Goal: Transaction & Acquisition: Purchase product/service

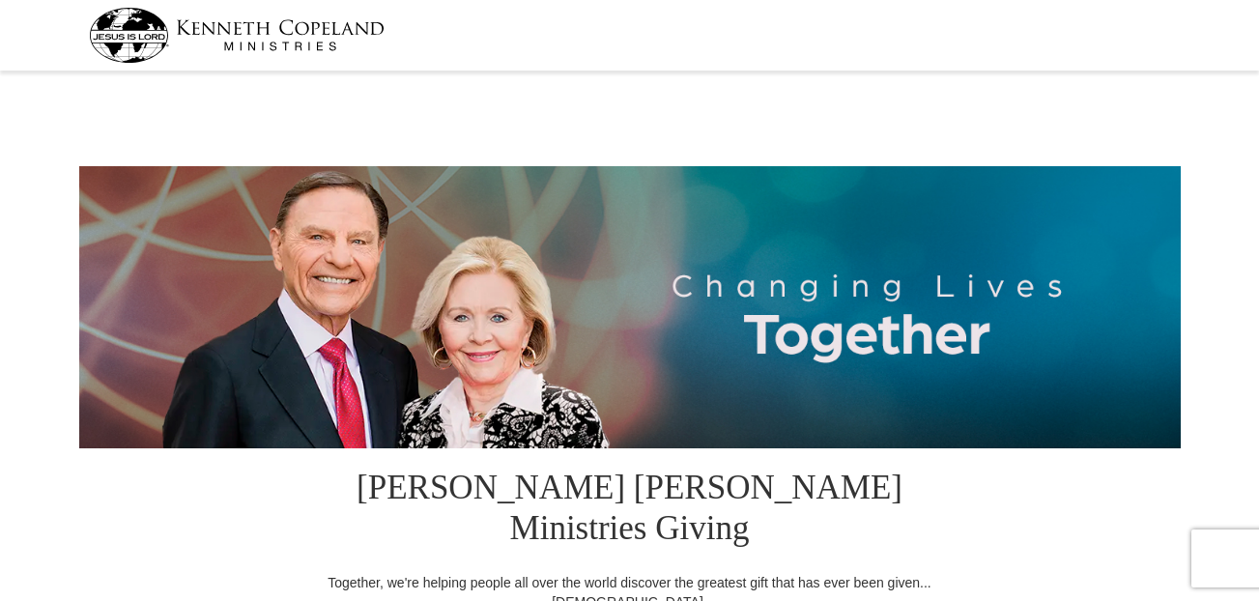
select select "LA"
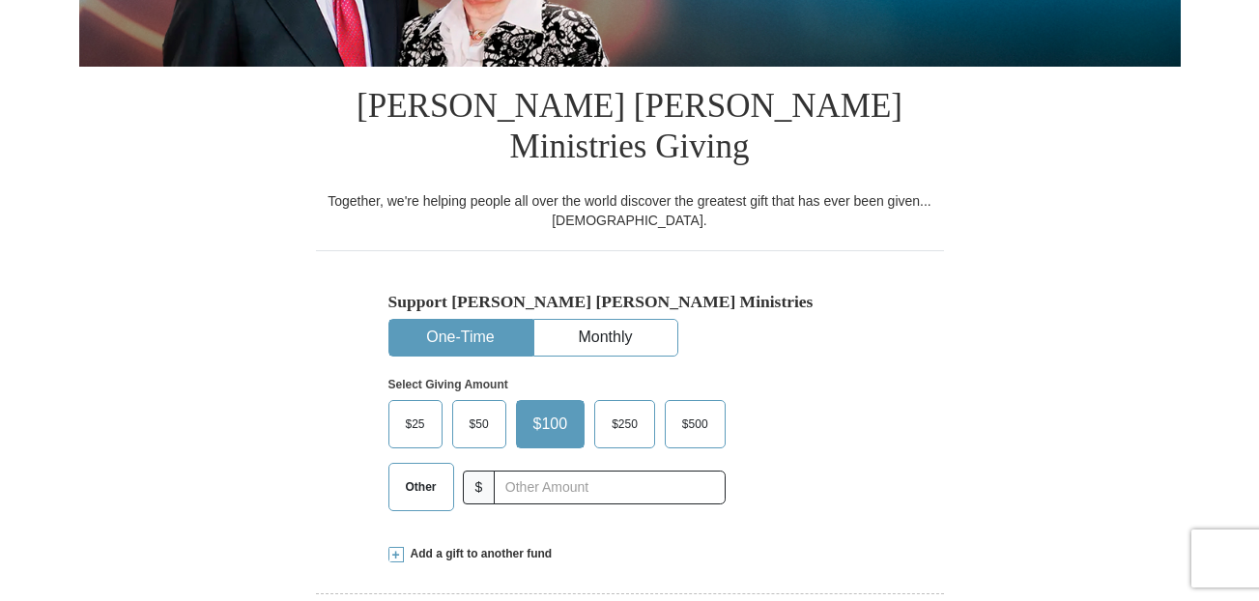
scroll to position [387, 0]
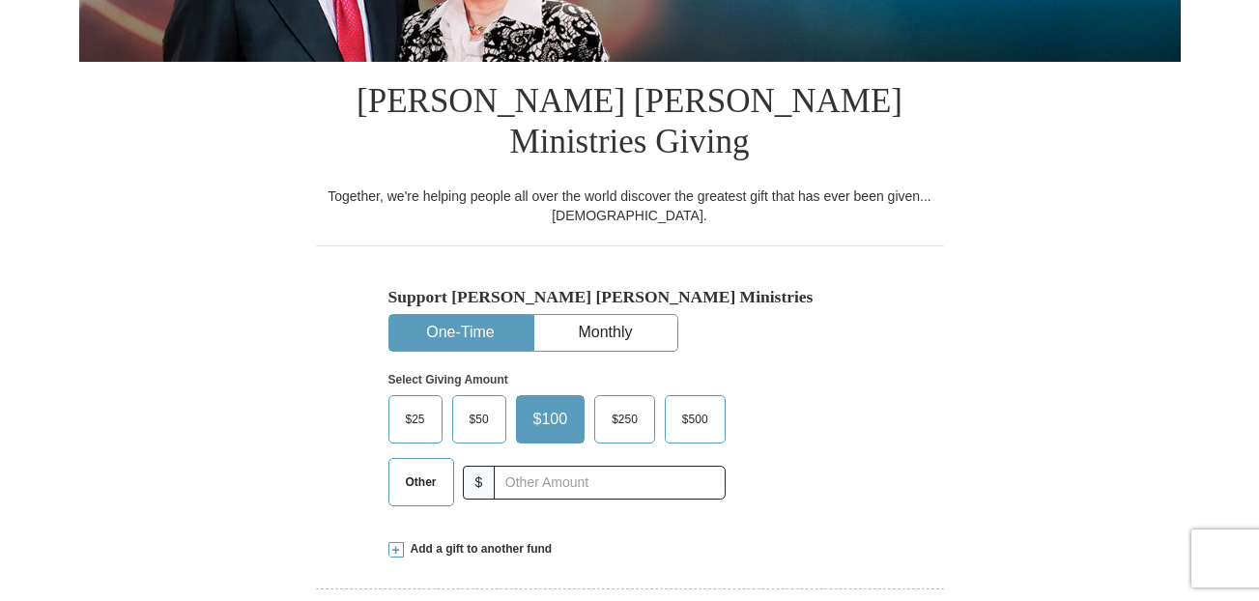
click at [393, 459] on label "Other" at bounding box center [422, 482] width 64 height 46
click at [0, 0] on input "Other" at bounding box center [0, 0] width 0 height 0
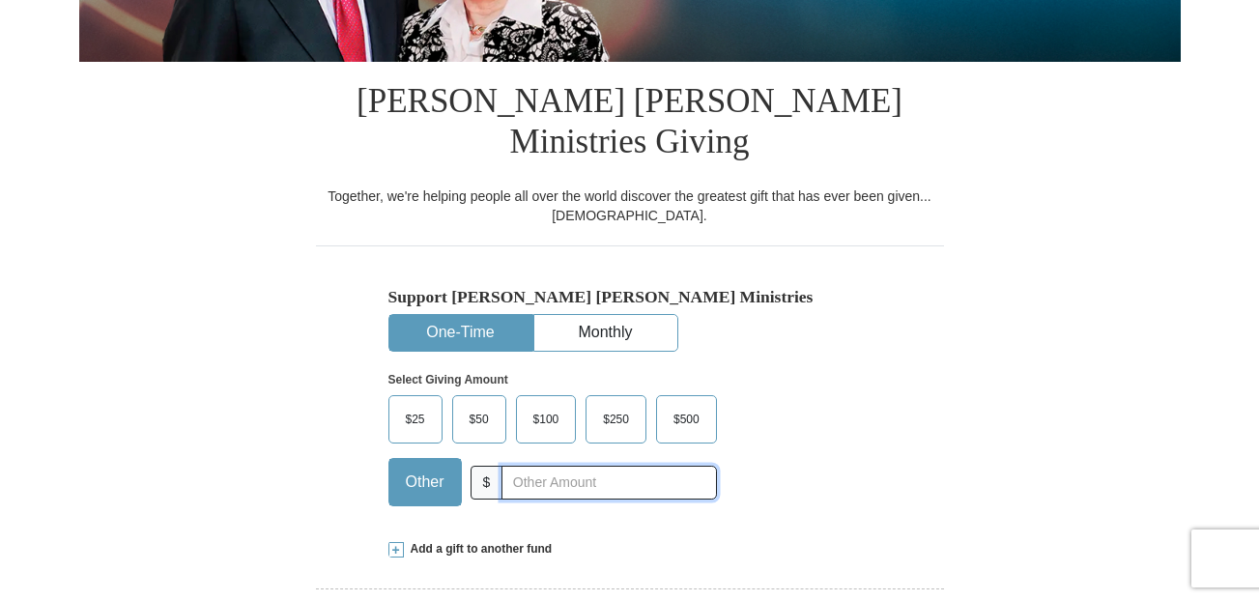
click at [514, 466] on input "text" at bounding box center [609, 483] width 215 height 34
type input "115"
type input "25.00"
click at [434, 541] on span "Add a gift to another fund" at bounding box center [478, 549] width 149 height 16
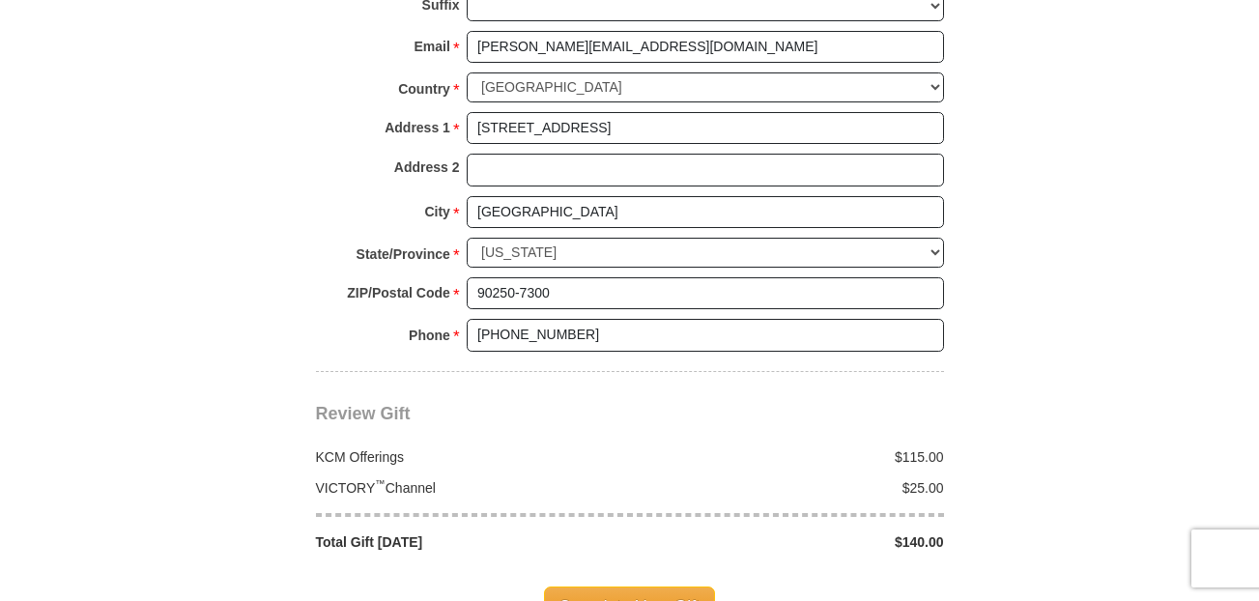
scroll to position [2011, 0]
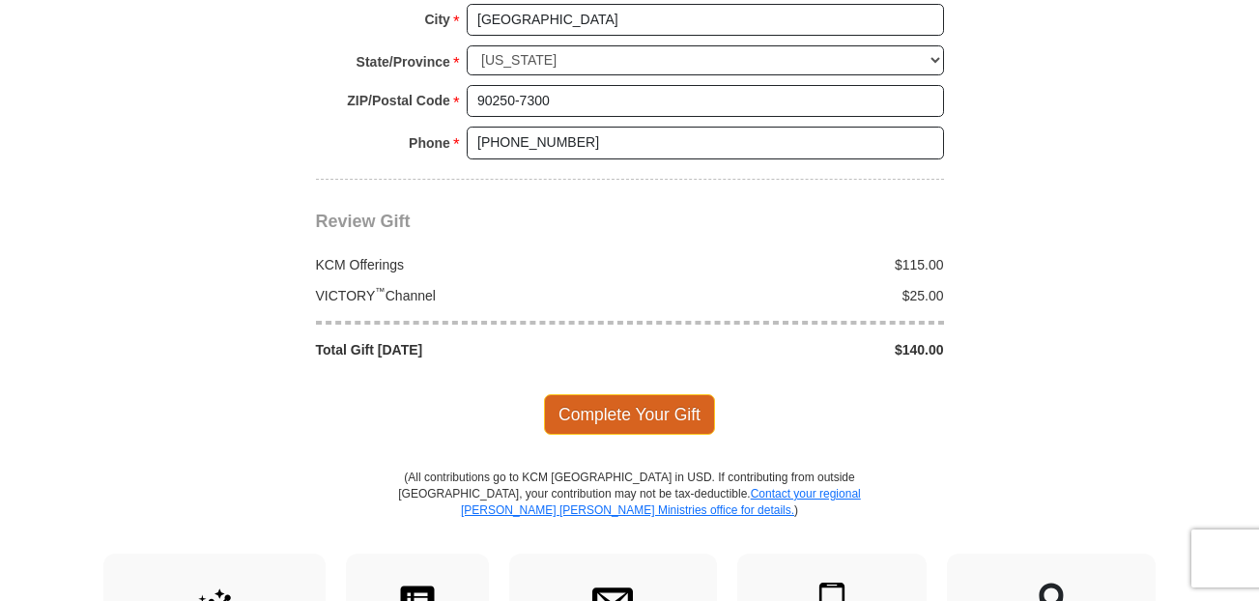
click at [642, 394] on span "Complete Your Gift" at bounding box center [629, 414] width 171 height 41
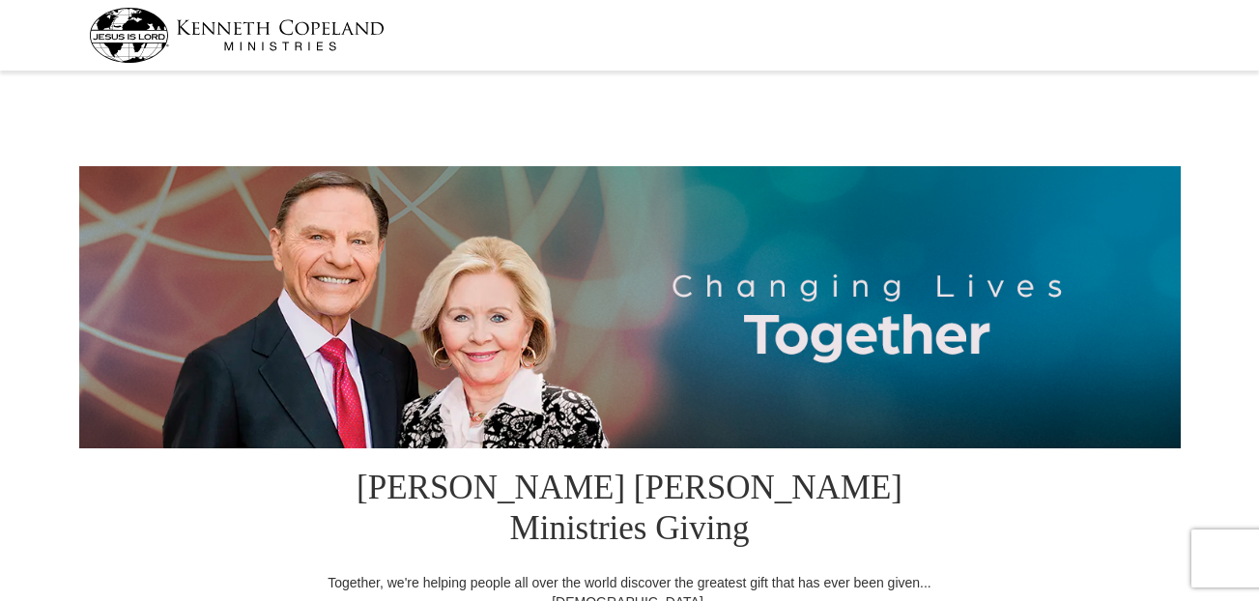
select select "LA"
